Goal: Transaction & Acquisition: Purchase product/service

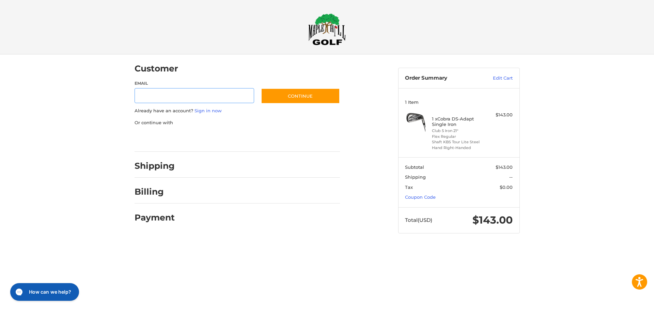
click at [164, 97] on input "Email" at bounding box center [195, 95] width 120 height 15
type input "**********"
click at [300, 93] on button "Continue" at bounding box center [300, 96] width 79 height 16
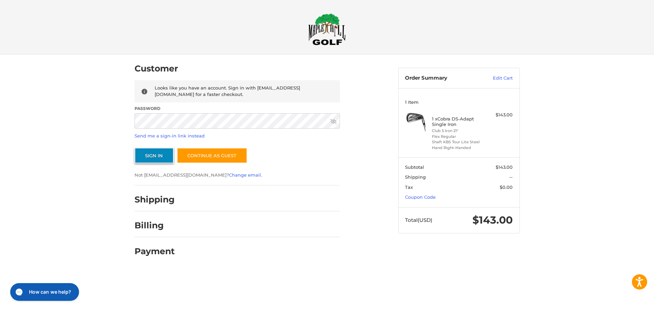
click at [156, 158] on button "Sign In" at bounding box center [154, 156] width 39 height 16
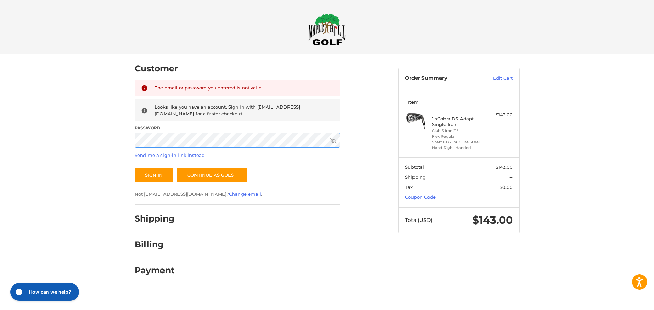
click at [0, 105] on div "Customer Returning Customer The email or password you entered is not valid. Loo…" at bounding box center [327, 172] width 654 height 234
click at [336, 143] on icon at bounding box center [333, 140] width 6 height 5
click at [154, 182] on button "Sign In" at bounding box center [154, 175] width 39 height 16
click at [0, 138] on div "Customer Returning Customer The email or password you entered is not valid. Loo…" at bounding box center [327, 172] width 654 height 234
click at [149, 179] on button "Sign In" at bounding box center [154, 175] width 39 height 16
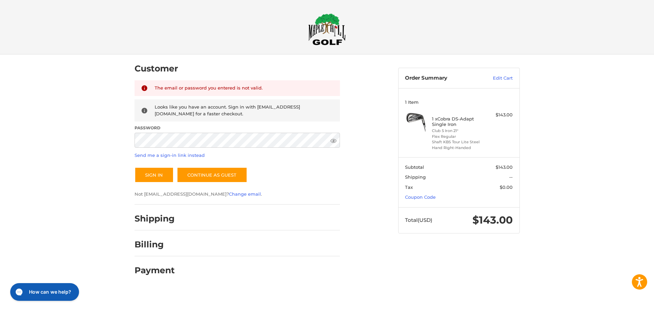
click at [184, 131] on label "Password" at bounding box center [237, 128] width 205 height 6
click at [31, 142] on div "Customer Returning Customer The email or password you entered is not valid. Loo…" at bounding box center [327, 172] width 654 height 234
click at [135, 167] on button "Sign In" at bounding box center [154, 175] width 39 height 16
click at [0, 96] on div "Customer Returning Customer The email or password you entered is not valid. Loo…" at bounding box center [327, 172] width 654 height 234
click at [135, 167] on button "Sign In" at bounding box center [154, 175] width 39 height 16
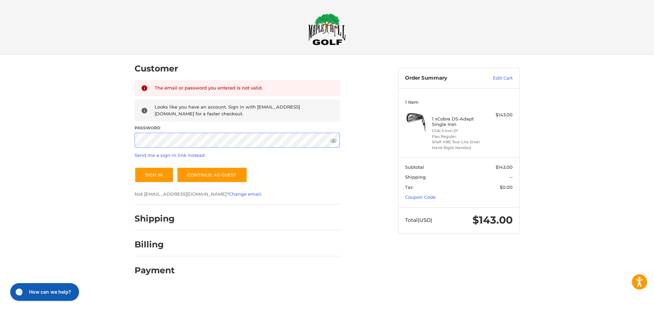
click at [0, 119] on div "Customer Returning Customer The email or password you entered is not valid. Loo…" at bounding box center [327, 172] width 654 height 234
click at [161, 176] on button "Sign In" at bounding box center [154, 175] width 39 height 16
click at [111, 140] on div "Customer Returning Customer The email or password you entered is not valid. Loo…" at bounding box center [327, 172] width 654 height 234
click at [135, 167] on button "Sign In" at bounding box center [154, 175] width 39 height 16
click at [153, 154] on link "Send me a sign-in link instead" at bounding box center [170, 155] width 70 height 5
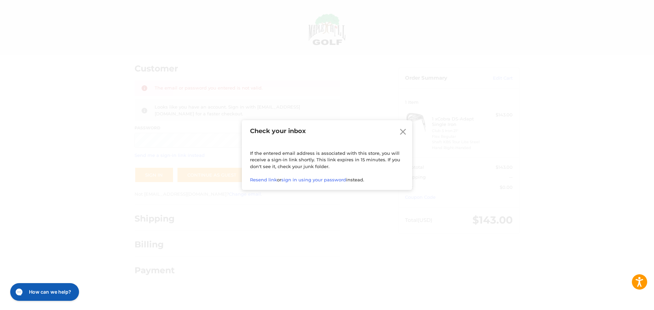
click at [404, 133] on icon at bounding box center [403, 132] width 6 height 6
